Goal: Complete application form: Complete application form

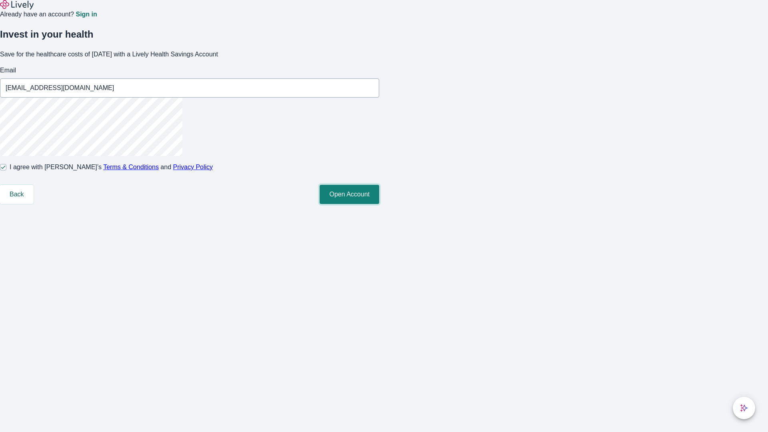
click at [379, 204] on button "Open Account" at bounding box center [349, 194] width 60 height 19
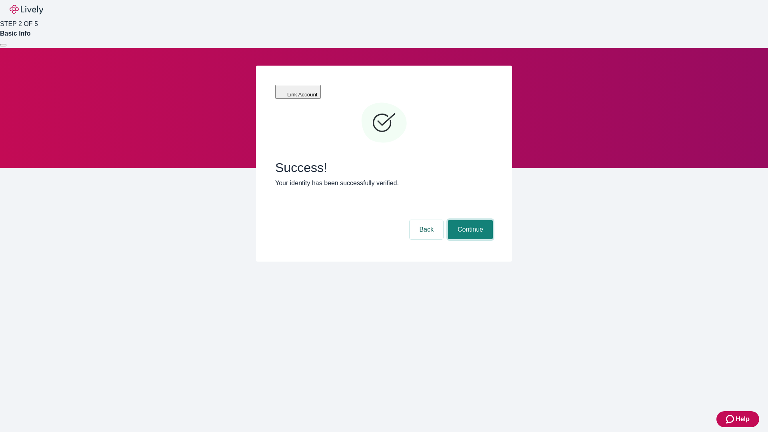
click at [469, 220] on button "Continue" at bounding box center [470, 229] width 45 height 19
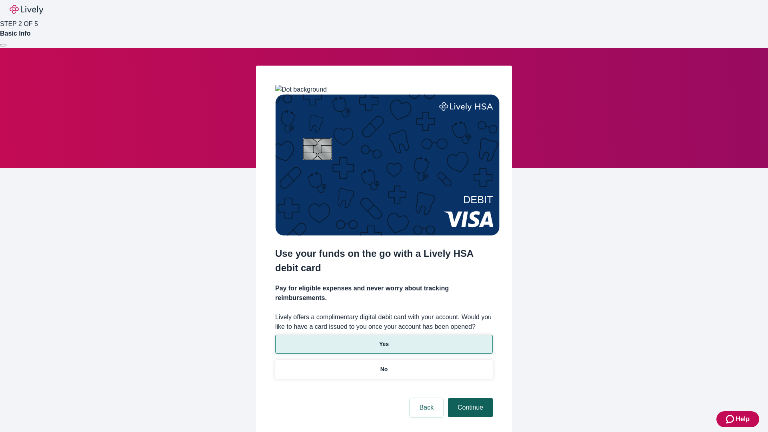
click at [383, 340] on p "Yes" at bounding box center [384, 344] width 10 height 8
click at [469, 398] on button "Continue" at bounding box center [470, 407] width 45 height 19
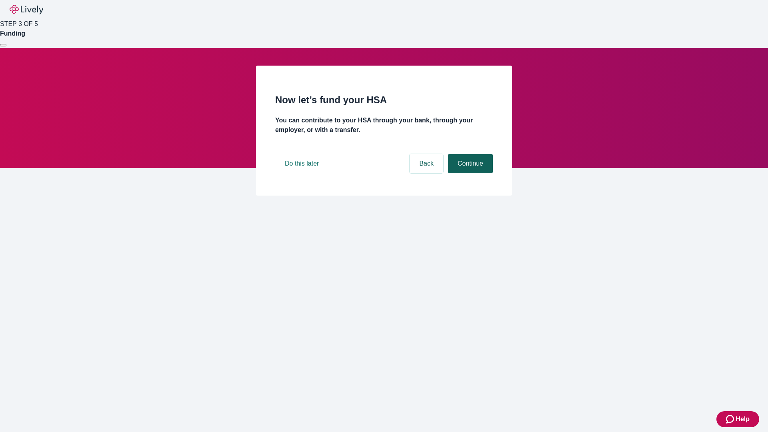
click at [469, 173] on button "Continue" at bounding box center [470, 163] width 45 height 19
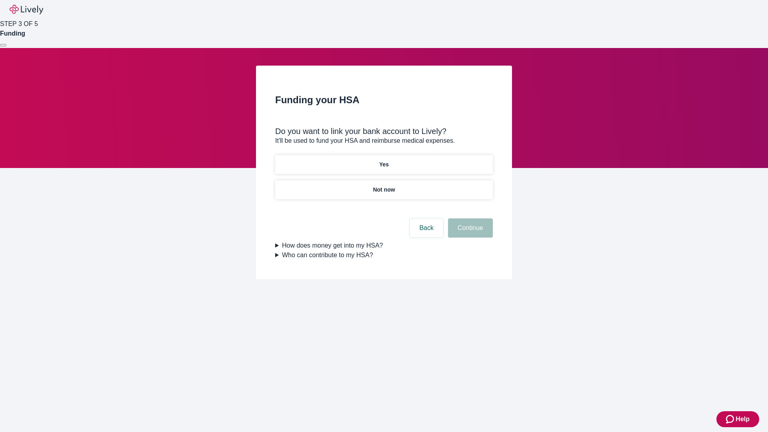
click at [383, 160] on p "Yes" at bounding box center [384, 164] width 10 height 8
click at [469, 218] on button "Continue" at bounding box center [470, 227] width 45 height 19
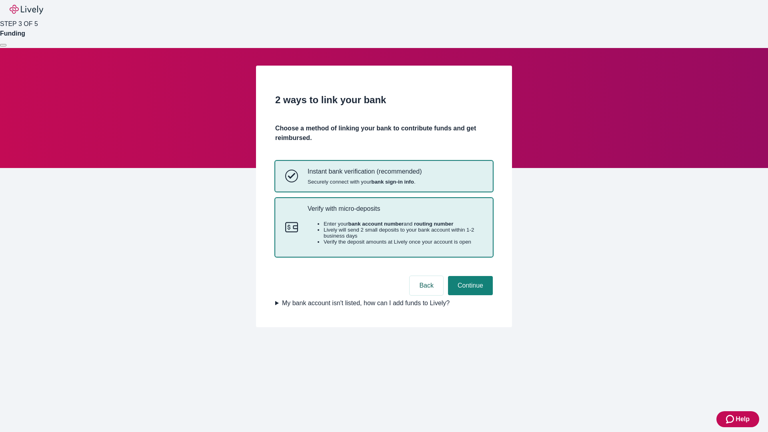
click at [395, 212] on p "Verify with micro-deposits" at bounding box center [394, 209] width 175 height 8
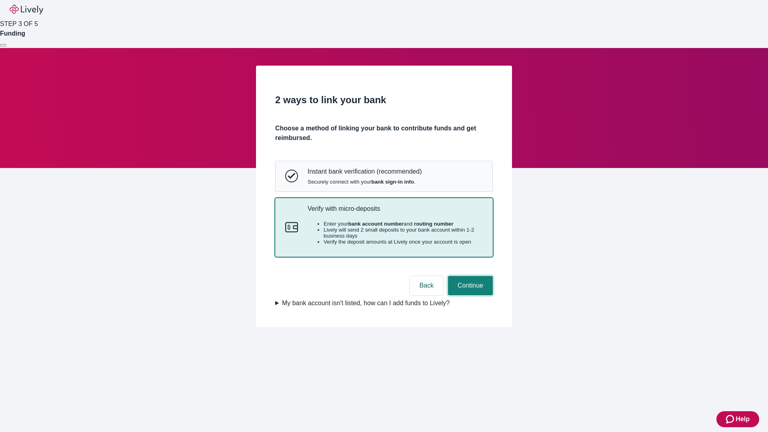
click at [469, 295] on button "Continue" at bounding box center [470, 285] width 45 height 19
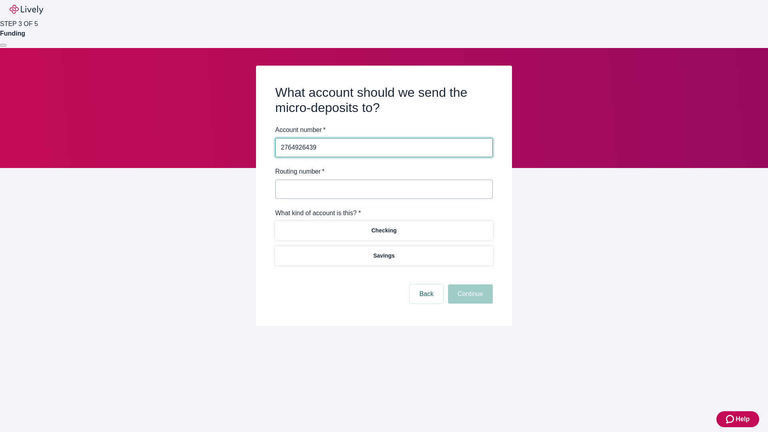
type input "2764926439"
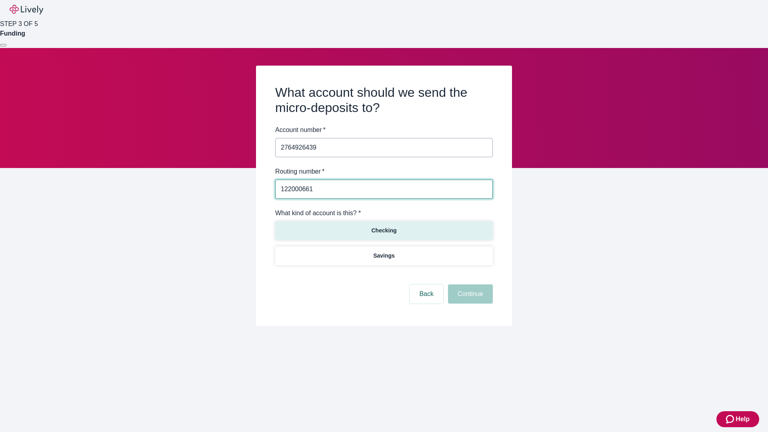
type input "122000661"
click at [383, 230] on p "Checking" at bounding box center [383, 230] width 25 height 8
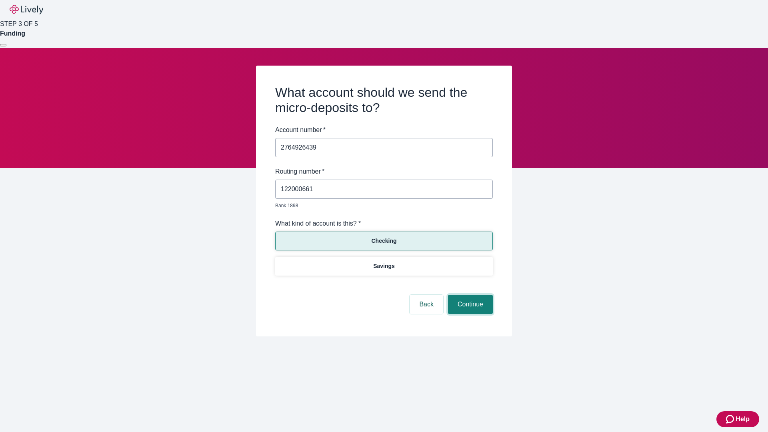
click at [469, 295] on button "Continue" at bounding box center [470, 304] width 45 height 19
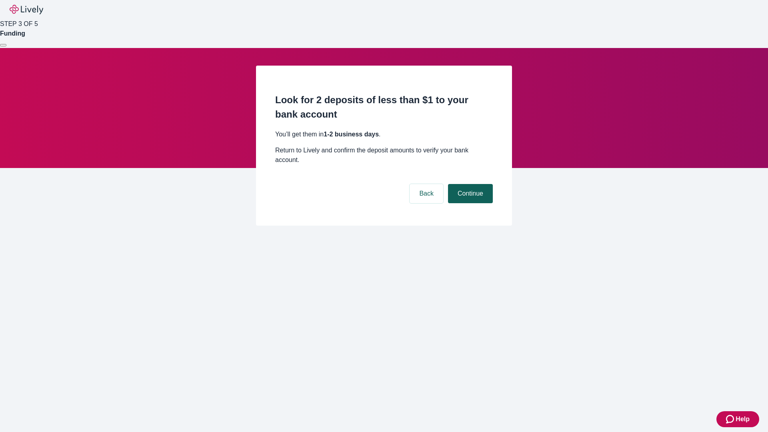
click at [469, 184] on button "Continue" at bounding box center [470, 193] width 45 height 19
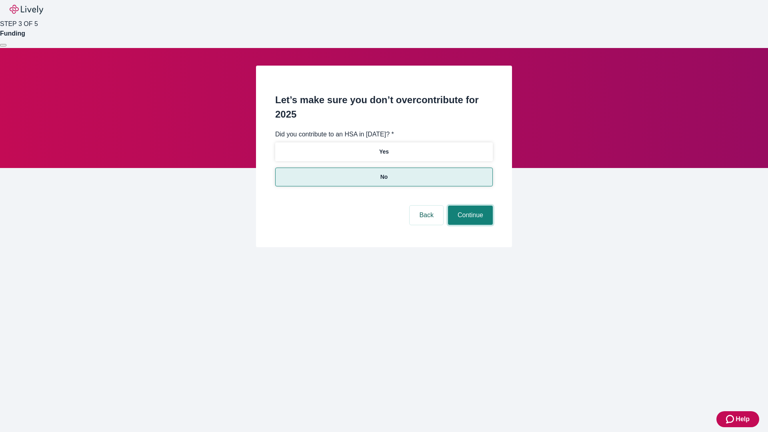
click at [469, 205] on button "Continue" at bounding box center [470, 214] width 45 height 19
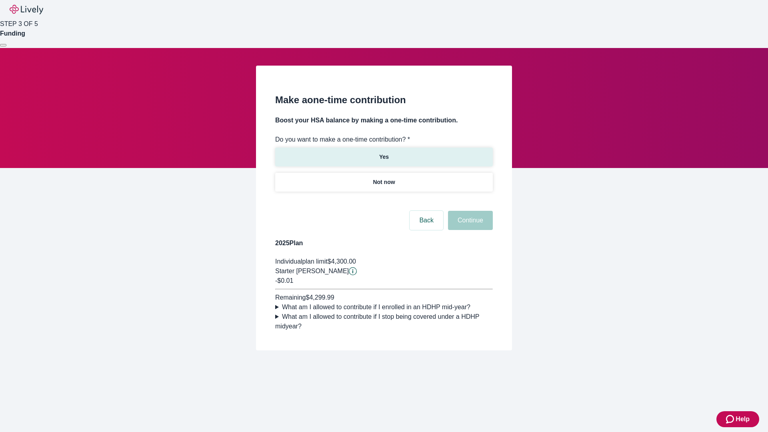
click at [383, 153] on p "Yes" at bounding box center [384, 157] width 10 height 8
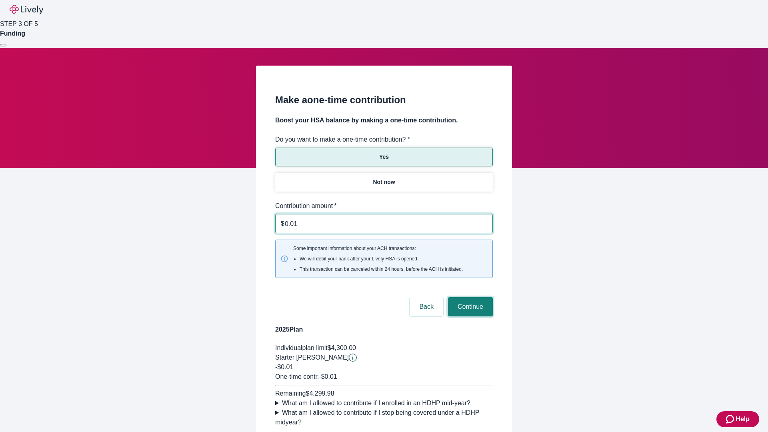
click at [469, 297] on button "Continue" at bounding box center [470, 306] width 45 height 19
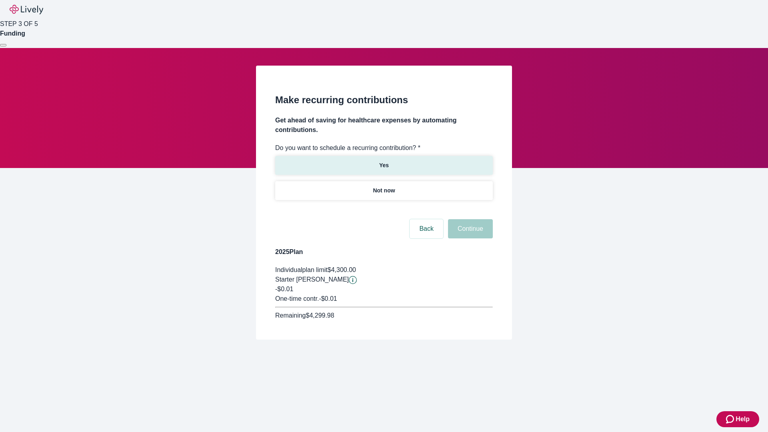
click at [383, 161] on p "Yes" at bounding box center [384, 165] width 10 height 8
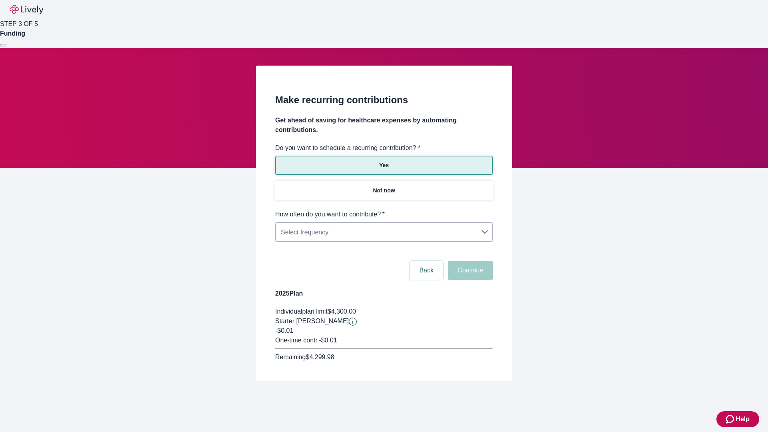
click at [383, 209] on body "Help STEP 3 OF 5 Funding Make recurring contributions Get ahead of saving for h…" at bounding box center [384, 209] width 768 height 419
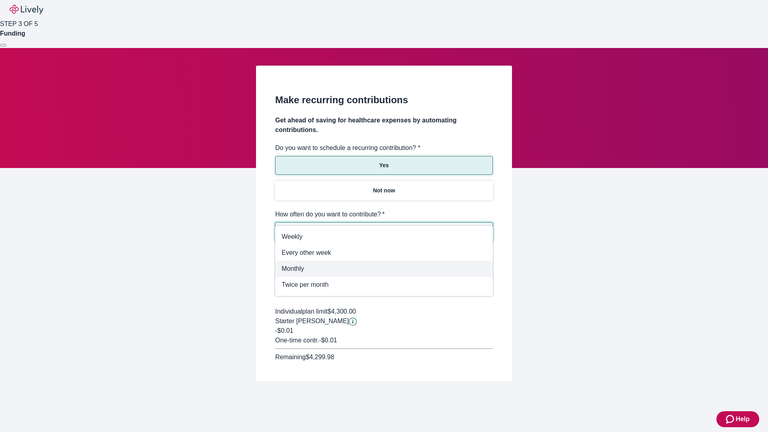
click at [384, 269] on span "Monthly" at bounding box center [383, 269] width 205 height 10
type input "Monthly"
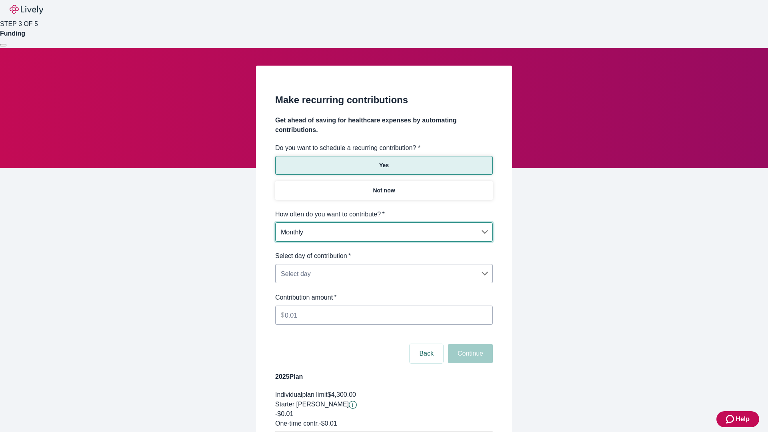
click at [383, 251] on body "Help STEP 3 OF 5 Funding Make recurring contributions Get ahead of saving for h…" at bounding box center [384, 251] width 768 height 502
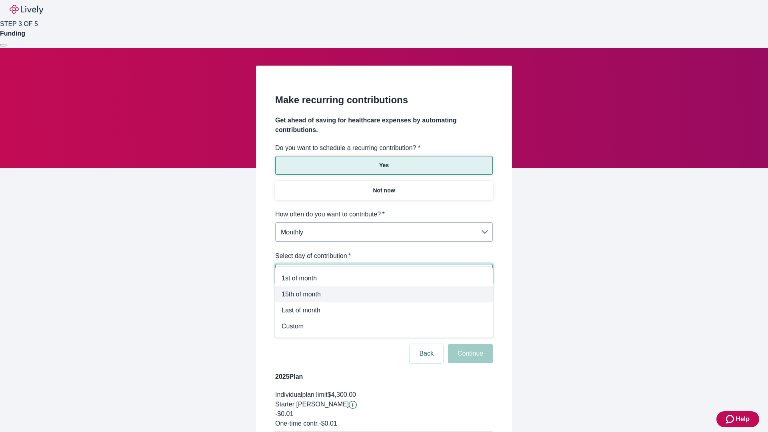
click at [384, 294] on span "15th of month" at bounding box center [383, 294] width 205 height 10
type input "Monthly15th"
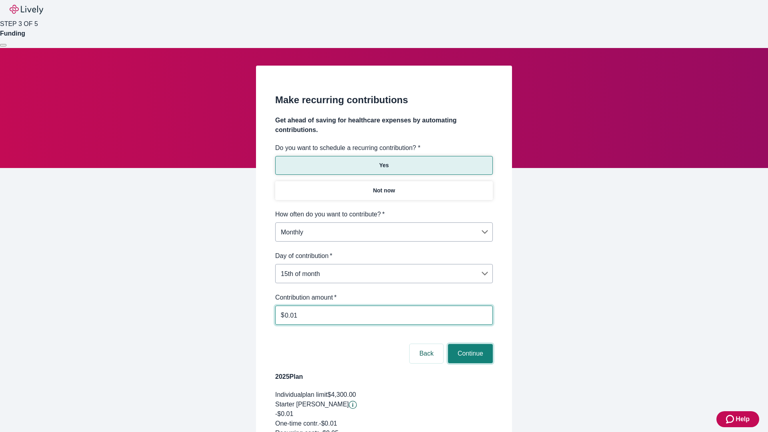
click at [469, 344] on button "Continue" at bounding box center [470, 353] width 45 height 19
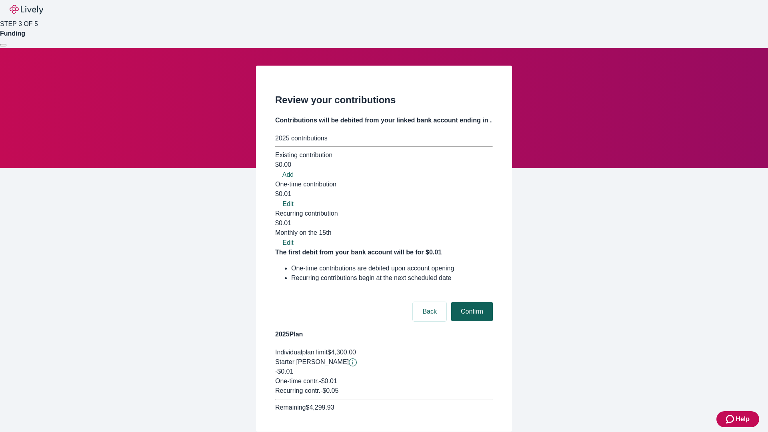
click at [471, 302] on button "Confirm" at bounding box center [472, 311] width 42 height 19
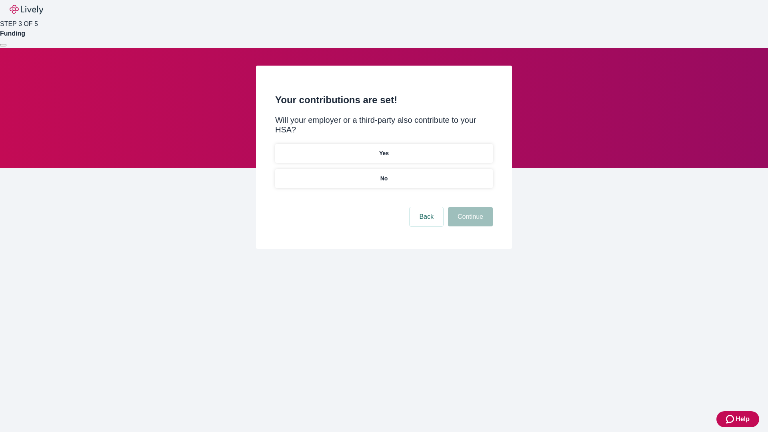
click at [383, 149] on p "Yes" at bounding box center [384, 153] width 10 height 8
click at [469, 207] on button "Continue" at bounding box center [470, 216] width 45 height 19
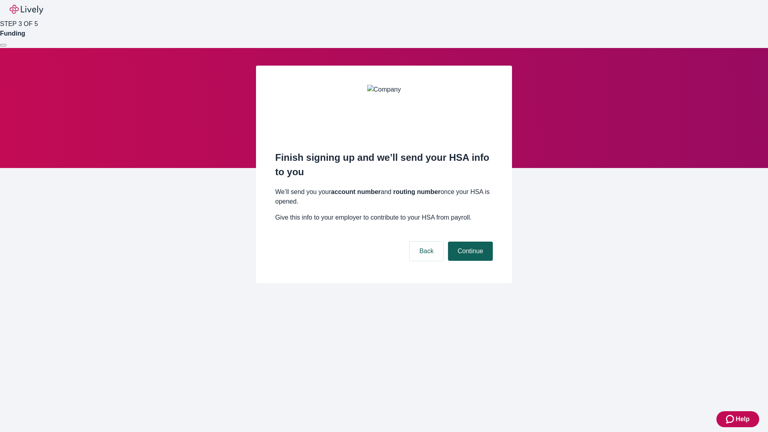
click at [469, 241] on button "Continue" at bounding box center [470, 250] width 45 height 19
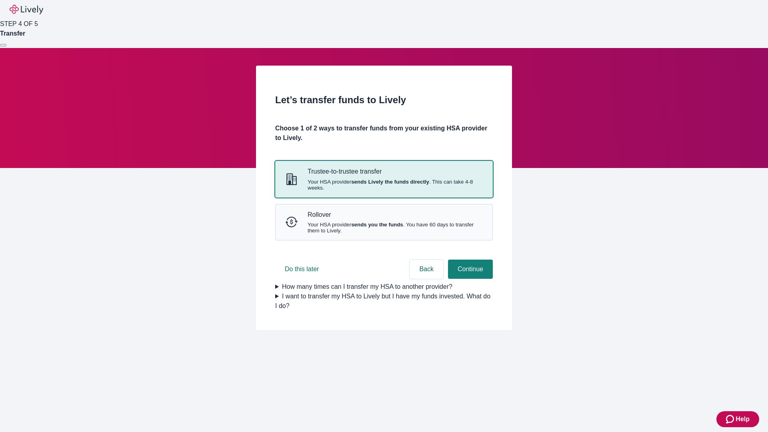
click at [383, 185] on strong "sends Lively the funds directly" at bounding box center [390, 182] width 78 height 6
click at [469, 279] on button "Continue" at bounding box center [470, 268] width 45 height 19
